Goal: Find specific page/section: Find specific page/section

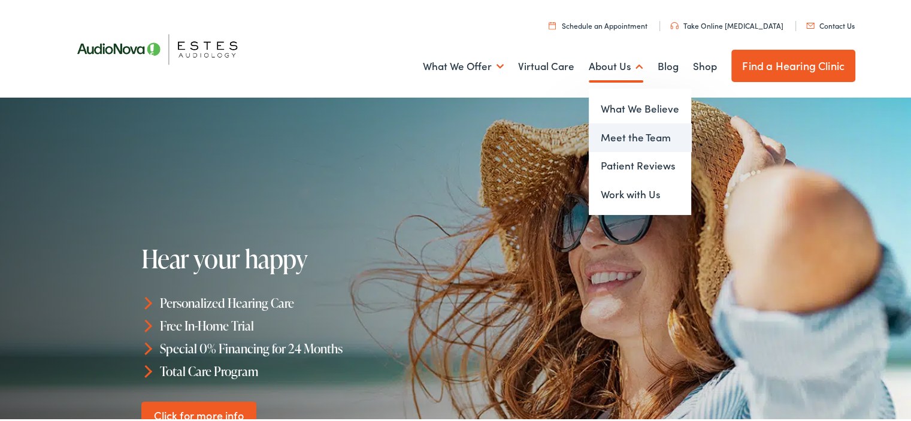
click at [602, 136] on link "Meet the Team" at bounding box center [640, 136] width 102 height 29
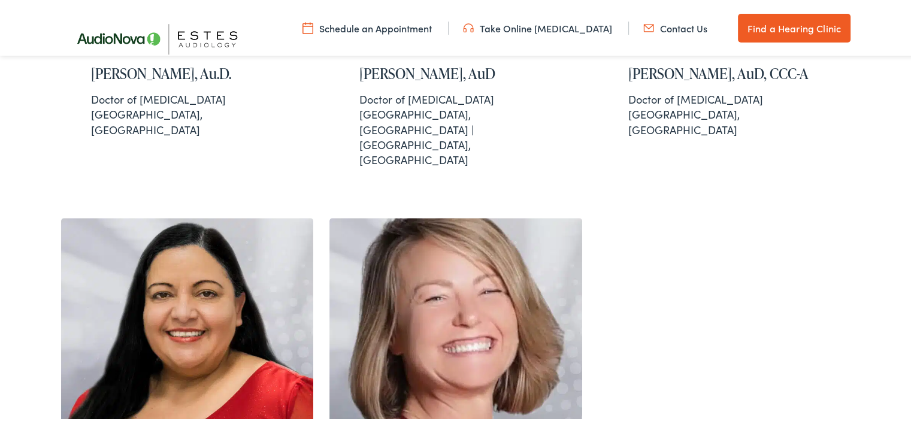
scroll to position [1198, 0]
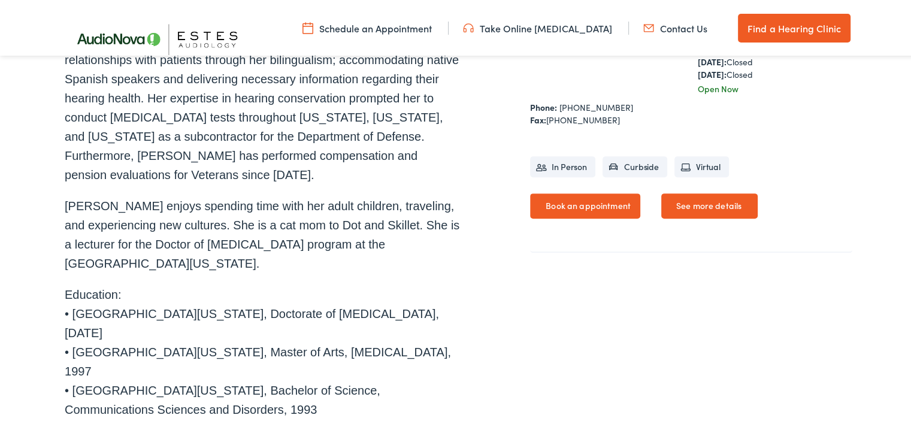
scroll to position [400, 0]
